Goal: Information Seeking & Learning: Learn about a topic

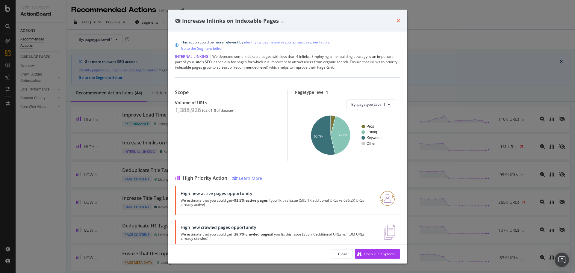
click at [396, 20] on icon "times" at bounding box center [398, 20] width 4 height 5
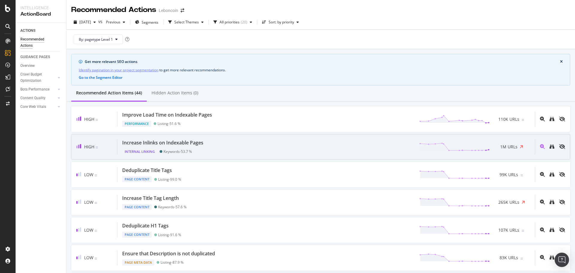
click at [208, 144] on div "Increase Inlinks on Indexable Pages Internal Linking Keywords - 53.7 % 1M URLs" at bounding box center [325, 146] width 417 height 15
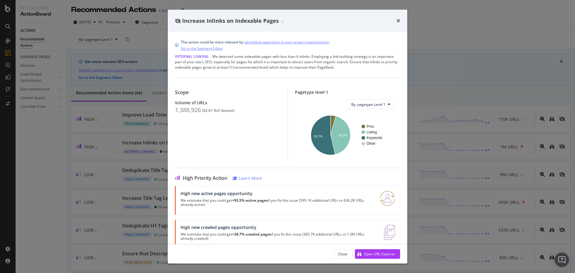
scroll to position [12, 0]
